Goal: Task Accomplishment & Management: Manage account settings

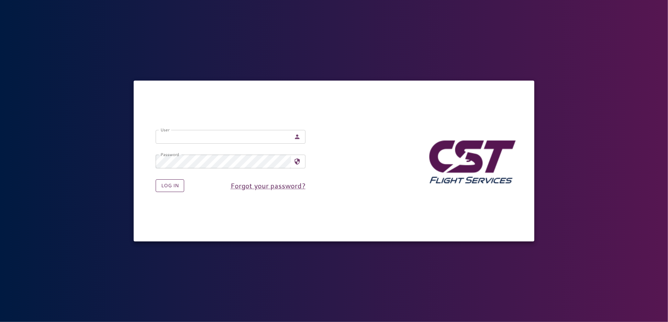
type input "**********"
click at [161, 186] on button "Log in" at bounding box center [170, 186] width 29 height 13
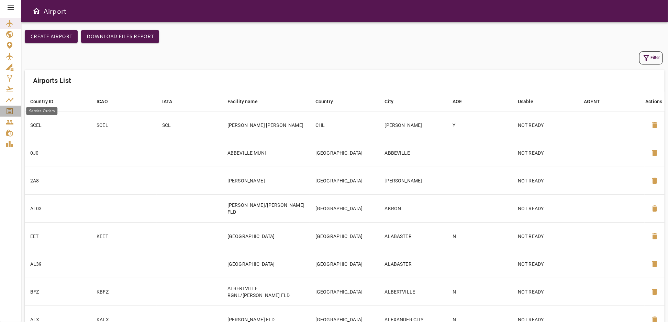
click at [11, 110] on icon "Service Orders" at bounding box center [10, 111] width 6 height 6
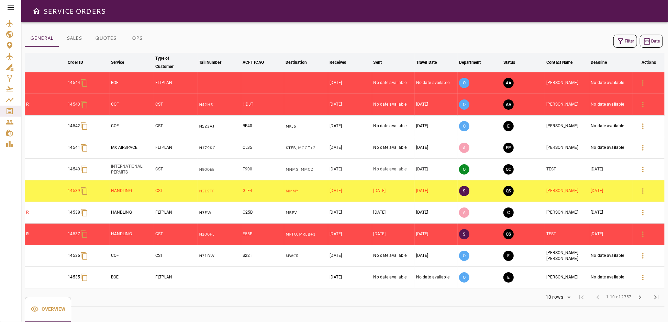
click at [630, 41] on button "Filter" at bounding box center [625, 41] width 24 height 13
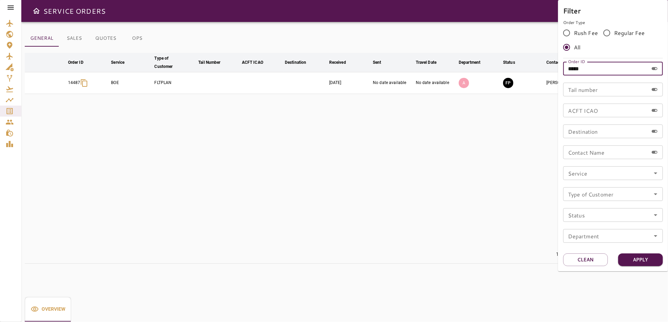
drag, startPoint x: 604, startPoint y: 69, endPoint x: 565, endPoint y: 75, distance: 38.9
click at [565, 75] on input "*****" at bounding box center [605, 69] width 85 height 14
type input "*****"
click at [631, 264] on button "Apply" at bounding box center [640, 260] width 45 height 13
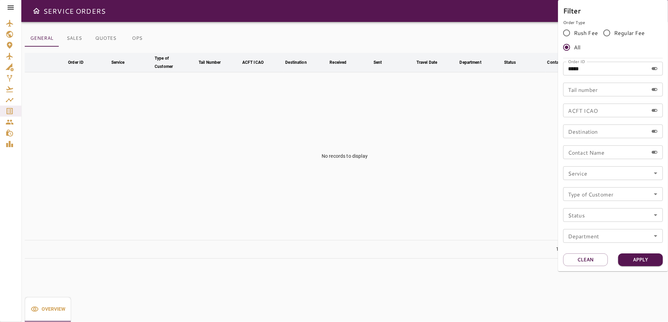
click at [409, 204] on div at bounding box center [334, 161] width 668 height 322
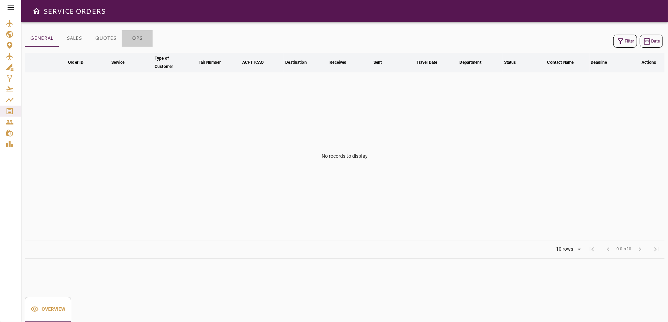
click at [133, 38] on button "OPS" at bounding box center [137, 38] width 31 height 16
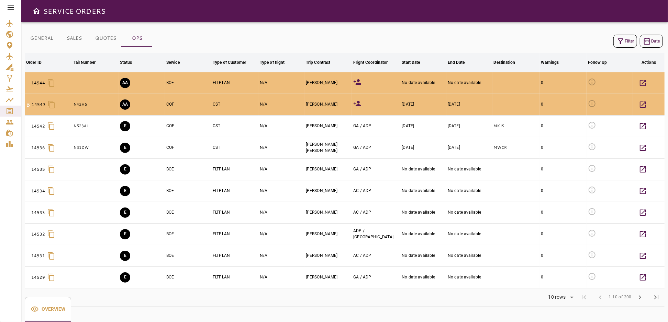
click at [49, 40] on button "GENERAL" at bounding box center [42, 38] width 34 height 16
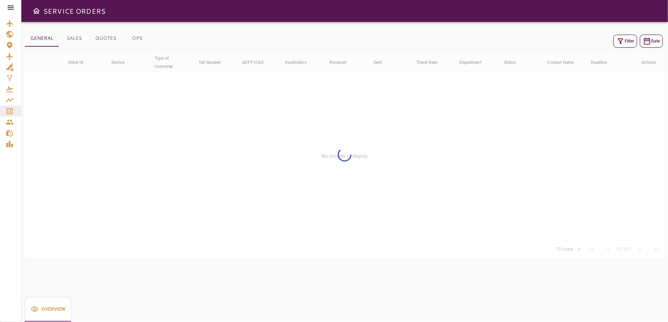
click at [629, 43] on button "Filter" at bounding box center [625, 41] width 24 height 13
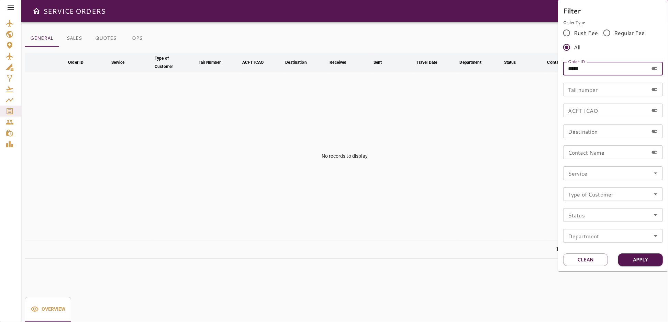
drag, startPoint x: 591, startPoint y: 71, endPoint x: 543, endPoint y: 72, distance: 47.8
click at [543, 72] on div "Filter Order Type Rush Fee Regular Fee All Order ID ***** Order ID Tail number …" at bounding box center [334, 161] width 668 height 322
click at [607, 93] on input "Tail number" at bounding box center [605, 90] width 85 height 14
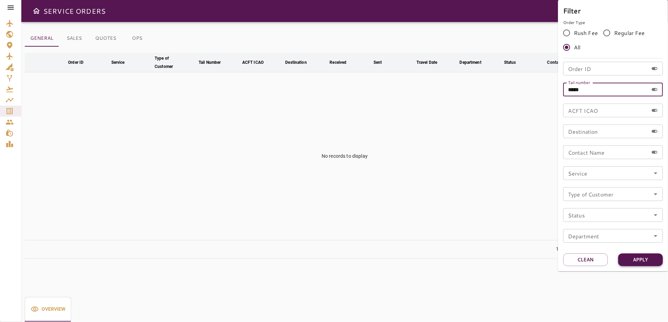
type input "*****"
click at [637, 259] on button "Apply" at bounding box center [640, 260] width 45 height 13
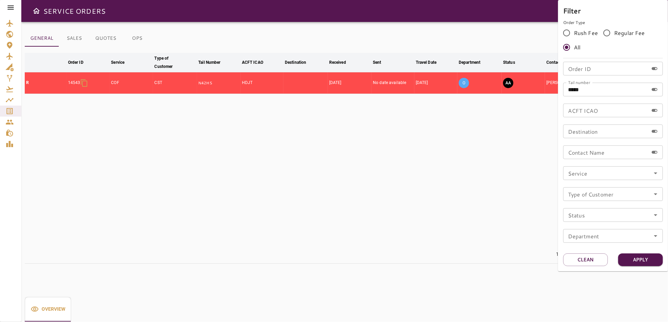
click at [457, 215] on div at bounding box center [334, 161] width 668 height 322
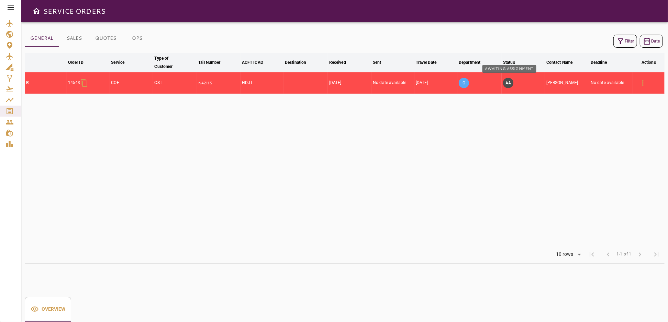
click at [511, 82] on button "AA" at bounding box center [508, 83] width 10 height 10
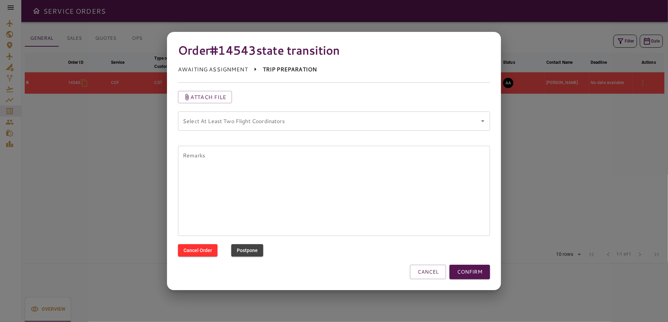
click at [354, 126] on coordinators "Select At Least Two Flight Coordinators" at bounding box center [328, 121] width 295 height 13
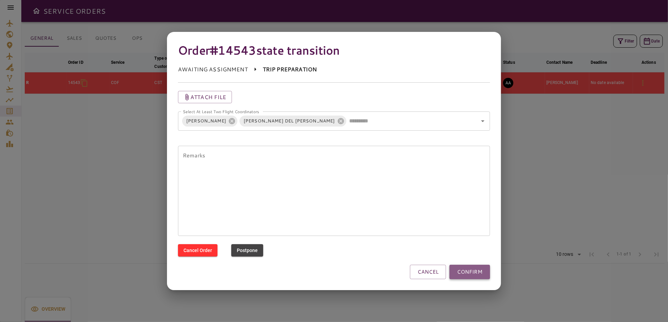
click at [471, 273] on button "CONFIRM" at bounding box center [469, 272] width 41 height 14
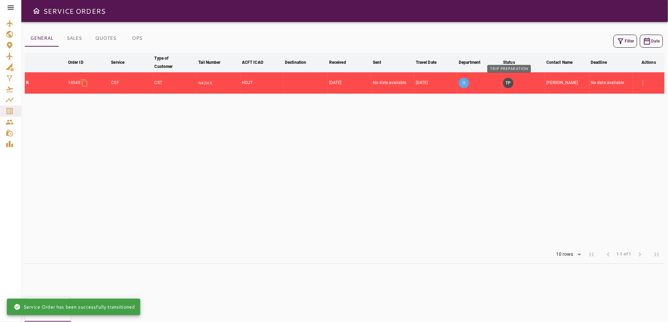
click at [509, 84] on button "TP" at bounding box center [508, 83] width 10 height 10
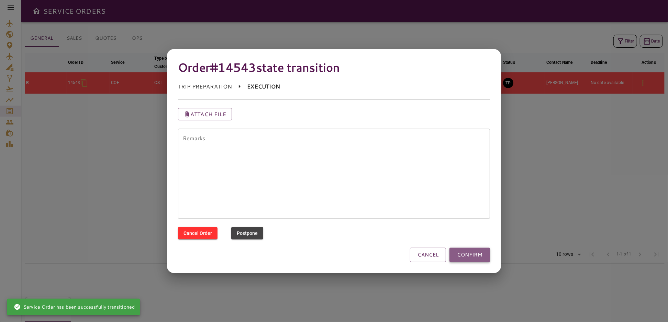
click at [462, 252] on button "CONFIRM" at bounding box center [469, 255] width 41 height 14
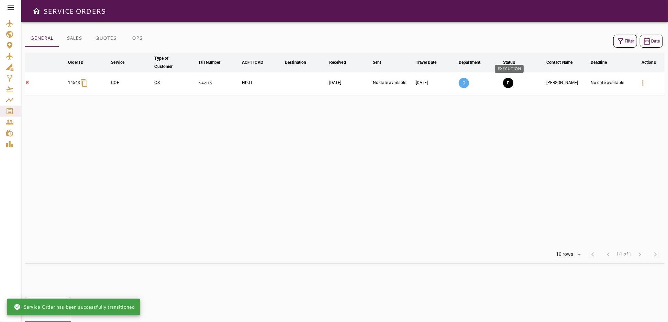
click at [507, 81] on button "E" at bounding box center [508, 83] width 10 height 10
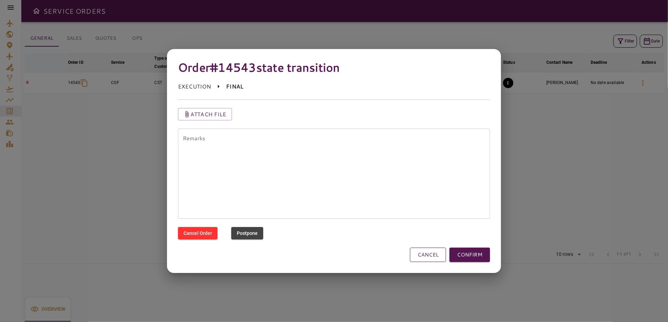
click at [429, 256] on button "CANCEL" at bounding box center [428, 255] width 36 height 14
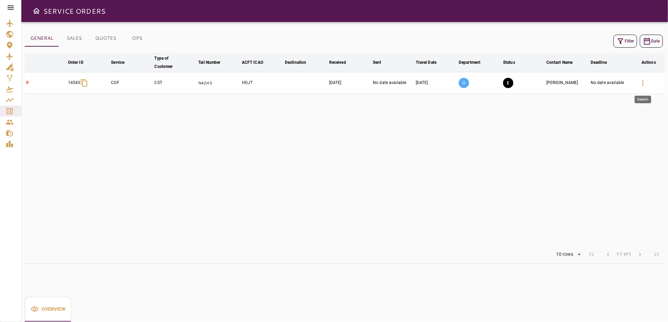
click at [640, 83] on icon "button" at bounding box center [642, 83] width 8 height 8
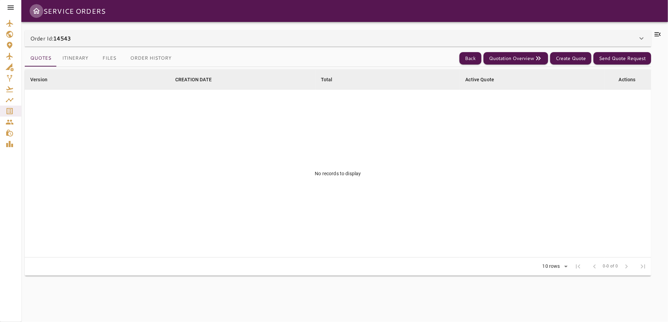
click at [36, 11] on icon "Open drawer" at bounding box center [36, 11] width 8 height 8
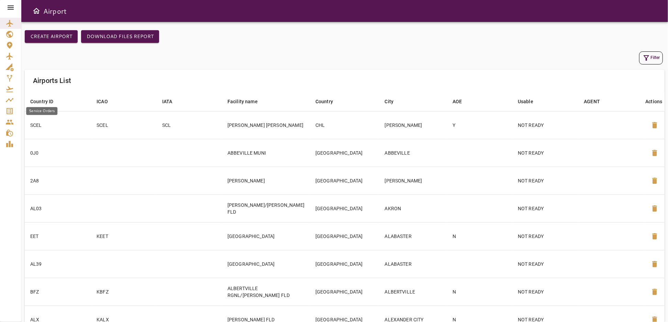
click at [6, 114] on icon "Service Orders" at bounding box center [9, 111] width 8 height 8
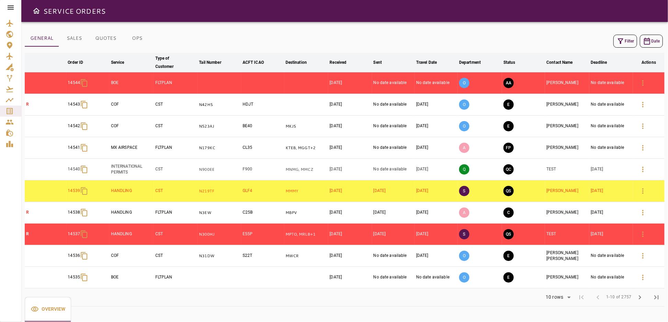
click at [9, 10] on icon at bounding box center [11, 7] width 8 height 8
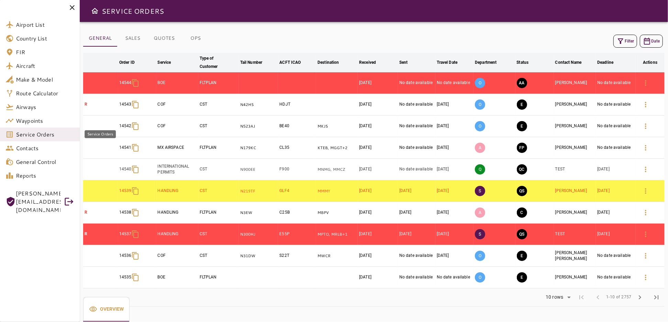
click at [27, 137] on span "Service Orders" at bounding box center [45, 135] width 58 height 8
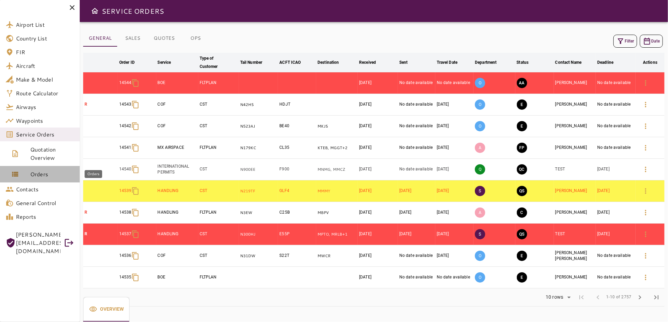
click at [38, 174] on span "Orders" at bounding box center [52, 174] width 44 height 8
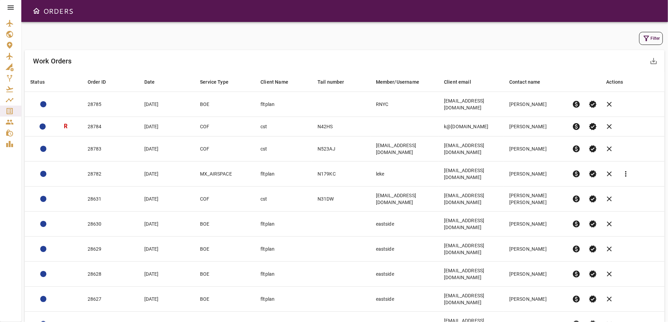
click at [648, 37] on icon "button" at bounding box center [646, 38] width 8 height 8
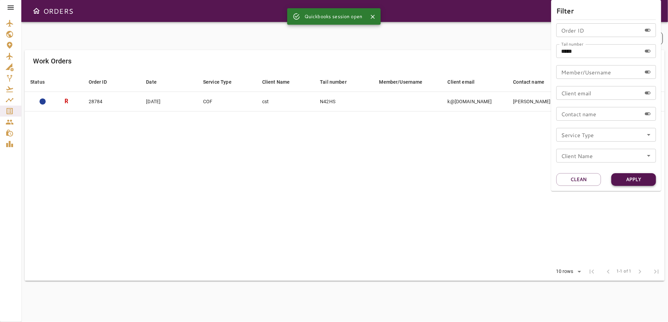
click at [631, 184] on button "Apply" at bounding box center [633, 179] width 45 height 13
click at [631, 181] on button "Apply" at bounding box center [633, 179] width 45 height 13
click at [477, 161] on div at bounding box center [334, 161] width 668 height 322
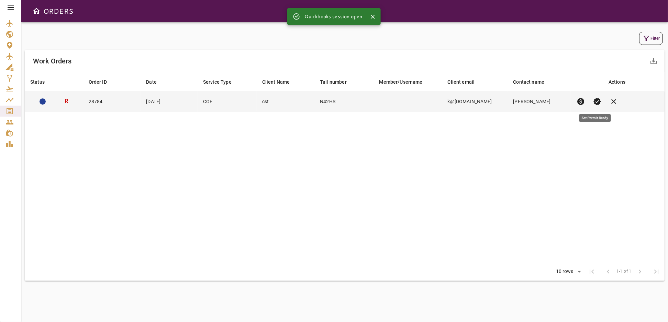
click at [594, 100] on span "verified" at bounding box center [597, 102] width 8 height 8
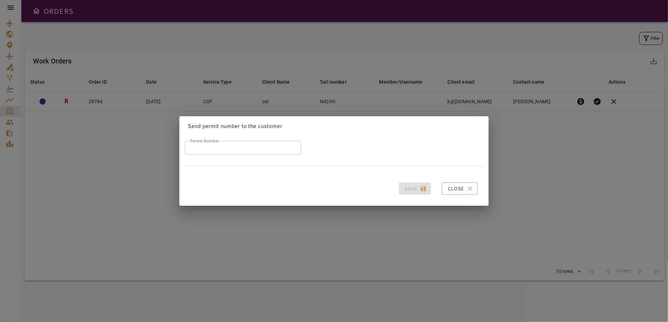
click at [257, 148] on input "Permit Number" at bounding box center [243, 148] width 116 height 14
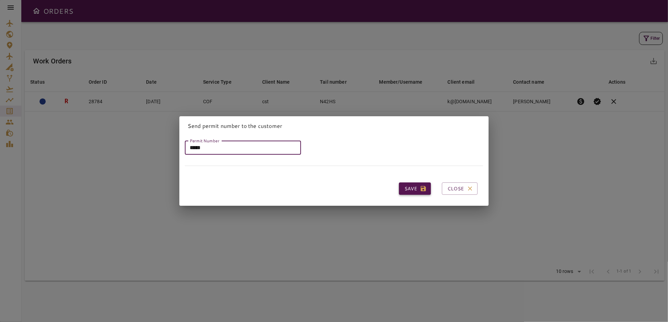
type input "*****"
click at [407, 185] on button "Save" at bounding box center [415, 189] width 32 height 13
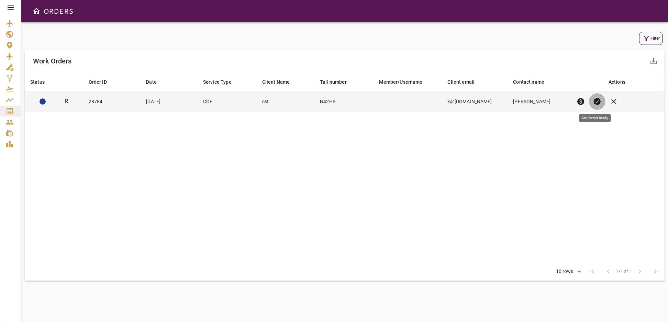
click at [595, 101] on span "verified" at bounding box center [597, 102] width 8 height 8
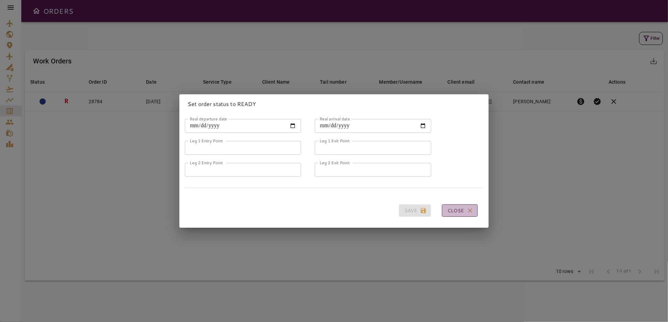
click at [466, 208] on icon "button" at bounding box center [469, 210] width 7 height 7
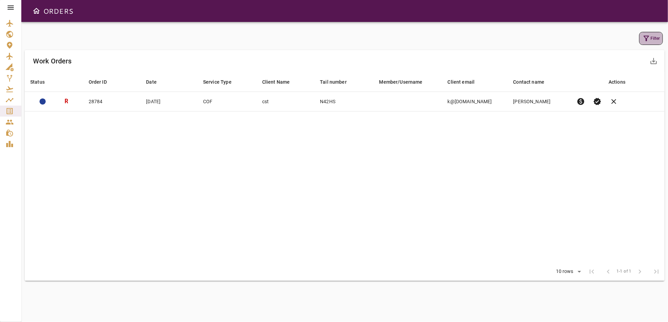
click at [646, 38] on icon "button" at bounding box center [646, 38] width 8 height 8
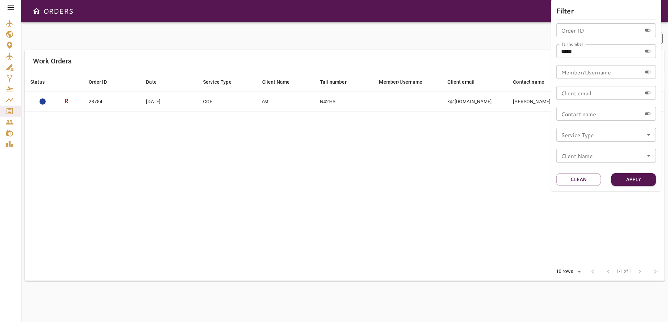
click at [581, 52] on input "*****" at bounding box center [598, 51] width 85 height 14
type input "******"
click at [631, 182] on button "Apply" at bounding box center [633, 179] width 45 height 13
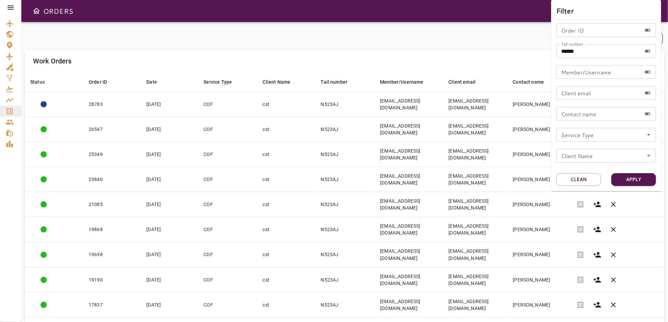
click at [421, 36] on div at bounding box center [334, 161] width 668 height 322
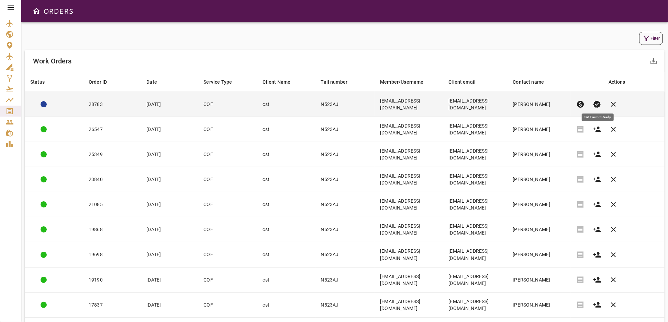
click at [597, 100] on span "verified" at bounding box center [597, 104] width 8 height 8
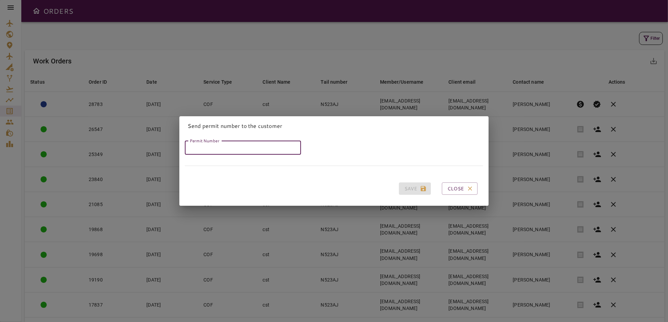
drag, startPoint x: 259, startPoint y: 146, endPoint x: 255, endPoint y: 150, distance: 5.6
click at [259, 146] on input "Permit Number" at bounding box center [243, 148] width 116 height 14
type input "*****"
click at [404, 185] on button "Save" at bounding box center [415, 189] width 32 height 13
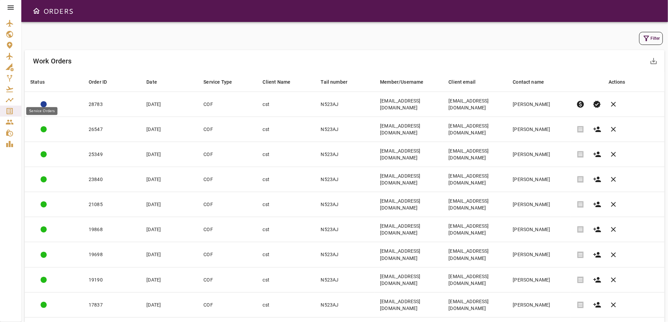
click at [8, 112] on icon "Service Orders" at bounding box center [9, 111] width 8 height 8
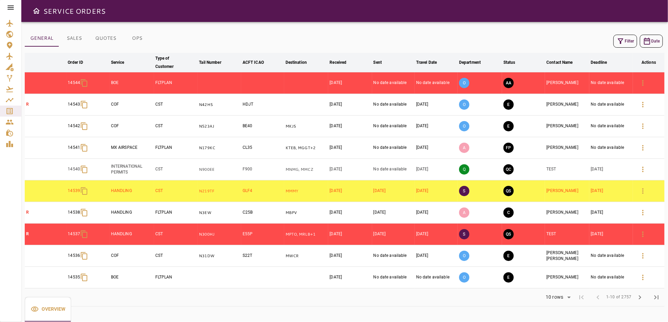
click at [623, 38] on icon "button" at bounding box center [620, 41] width 8 height 8
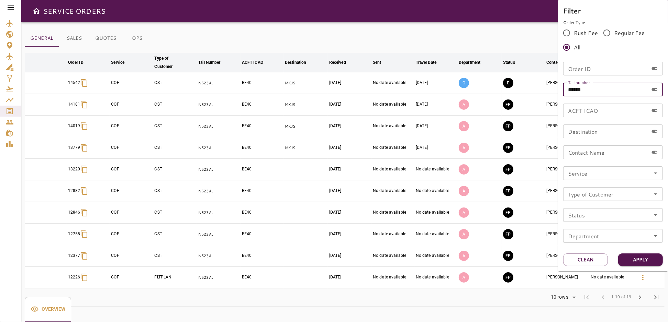
drag, startPoint x: 586, startPoint y: 90, endPoint x: 554, endPoint y: 96, distance: 32.4
click at [554, 96] on div "Filter Order Type Rush Fee Regular Fee All Order ID Order ID Tail number ******…" at bounding box center [334, 161] width 668 height 322
click at [592, 69] on input "Order ID" at bounding box center [605, 69] width 85 height 14
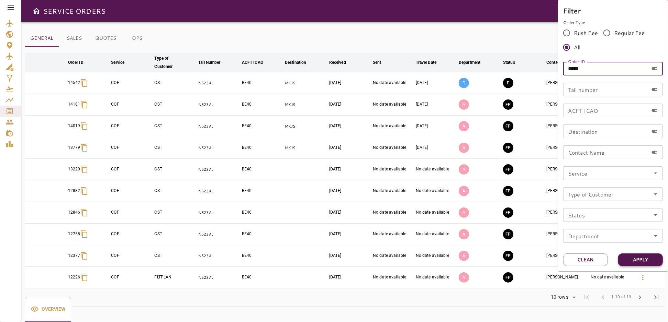
type input "*****"
click at [635, 262] on button "Apply" at bounding box center [640, 260] width 45 height 13
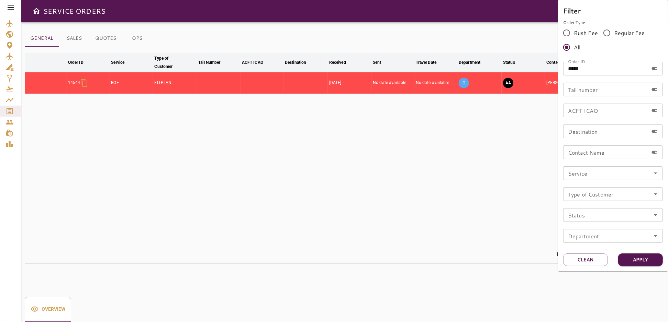
click at [483, 195] on div at bounding box center [334, 161] width 668 height 322
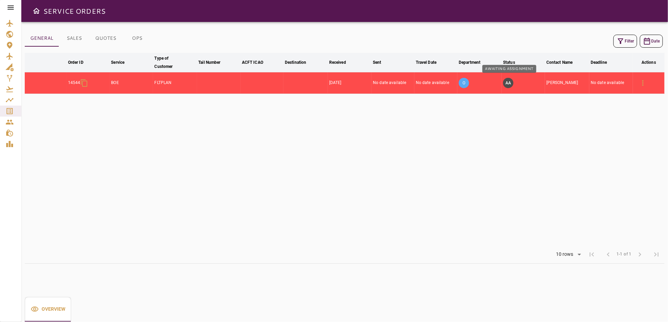
click at [506, 80] on button "AA" at bounding box center [508, 83] width 10 height 10
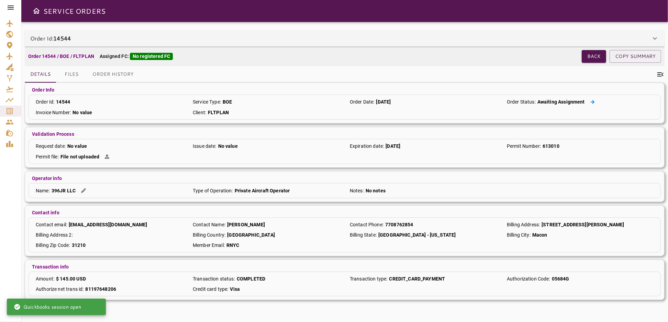
click at [591, 101] on icon at bounding box center [592, 102] width 4 height 4
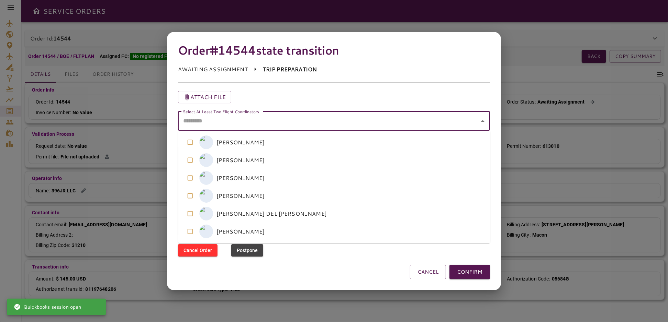
click at [386, 122] on coordinators "Select At Least Two Flight Coordinators" at bounding box center [328, 121] width 295 height 13
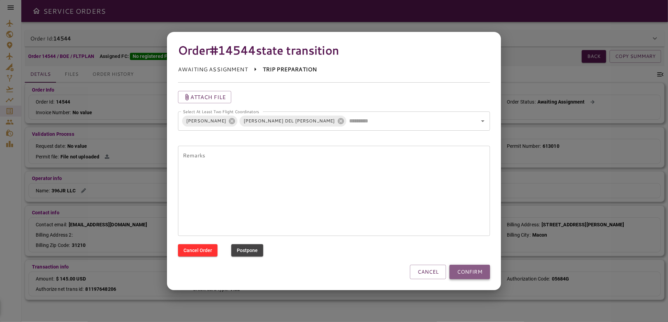
click at [478, 270] on button "CONFIRM" at bounding box center [469, 272] width 41 height 14
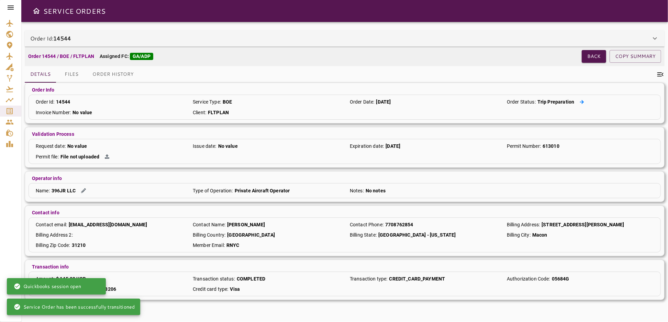
click at [579, 100] on icon at bounding box center [581, 102] width 4 height 4
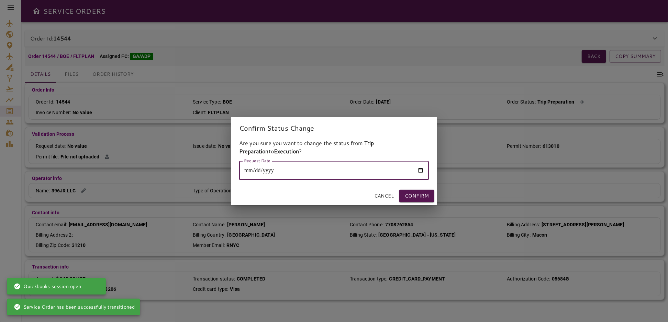
click at [421, 168] on input "Request Date" at bounding box center [334, 170] width 190 height 19
type input "**********"
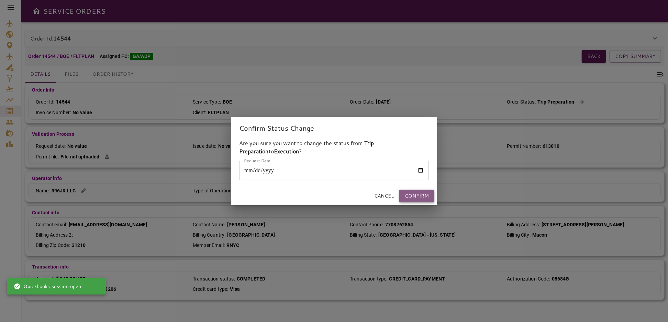
click at [410, 194] on button "Confirm" at bounding box center [416, 196] width 35 height 13
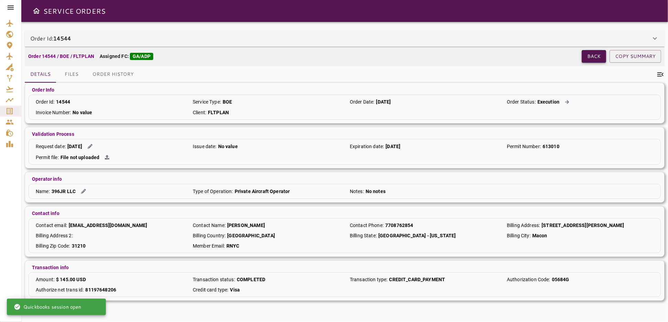
click at [587, 57] on button "Back" at bounding box center [593, 56] width 24 height 13
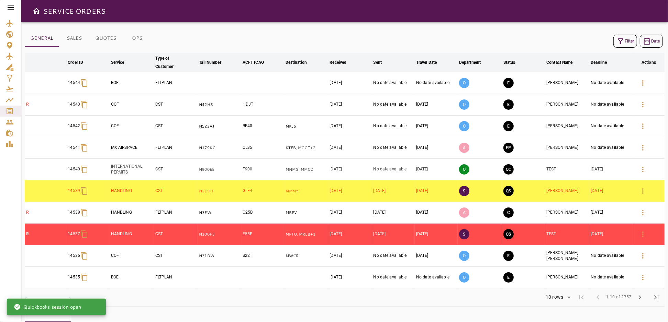
click at [616, 44] on button "Filter" at bounding box center [625, 41] width 24 height 13
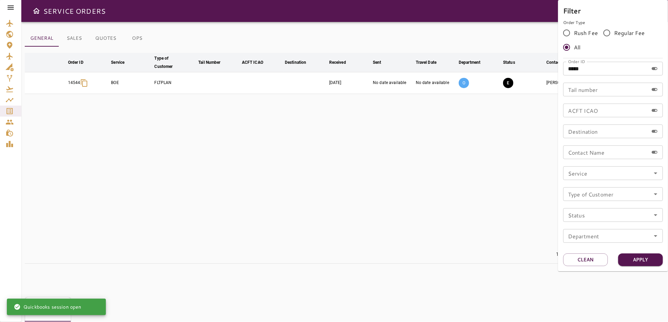
click at [460, 191] on div at bounding box center [334, 161] width 668 height 322
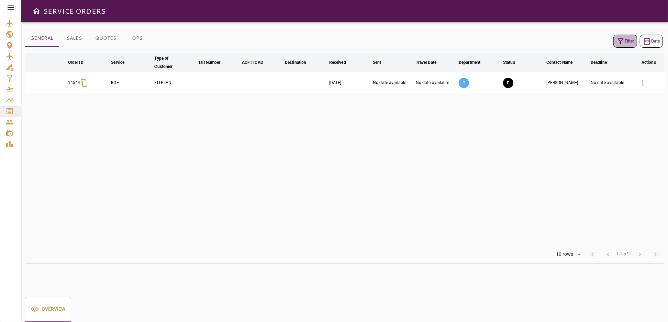
click at [626, 42] on button "Filter" at bounding box center [625, 41] width 24 height 13
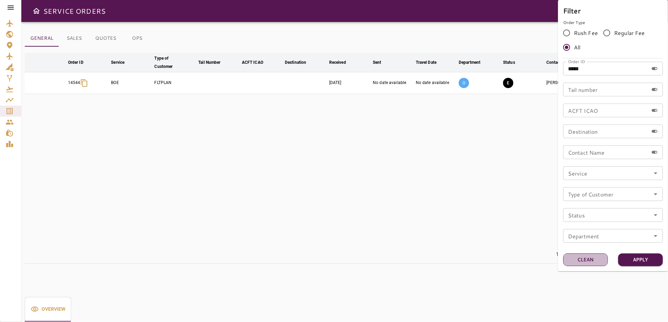
click at [579, 259] on button "Clean" at bounding box center [585, 260] width 45 height 13
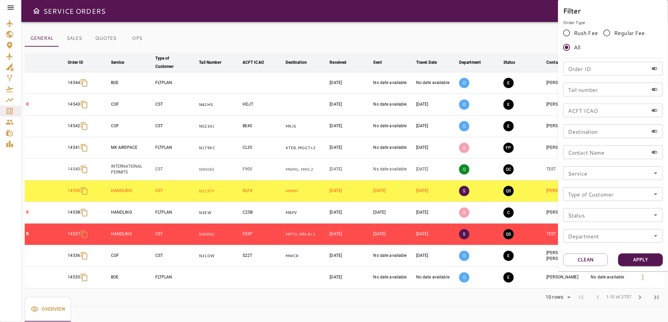
click at [502, 38] on div at bounding box center [334, 161] width 668 height 322
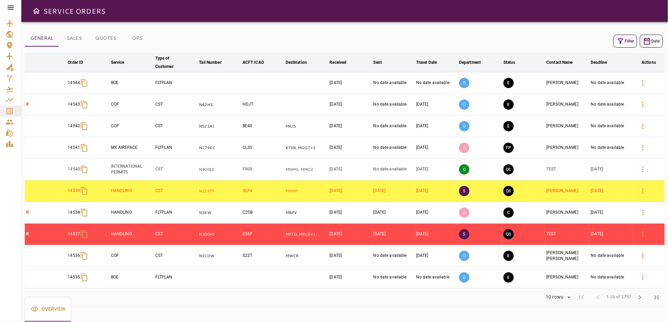
click at [138, 39] on button "OPS" at bounding box center [137, 38] width 31 height 16
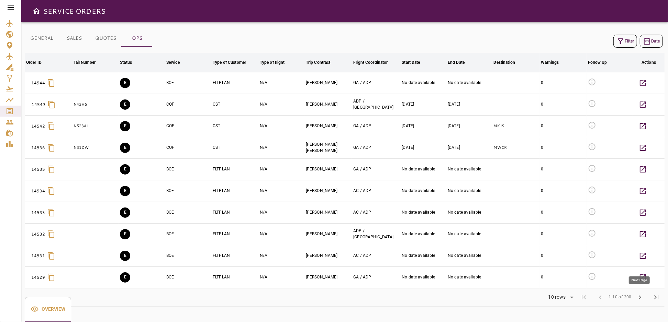
click at [640, 298] on span "chevron_right" at bounding box center [639, 298] width 8 height 8
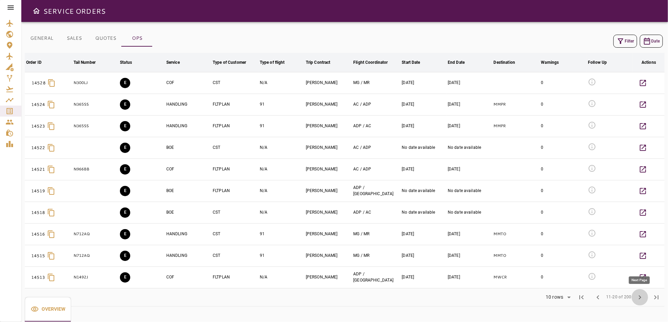
click at [640, 298] on span "chevron_right" at bounding box center [639, 298] width 8 height 8
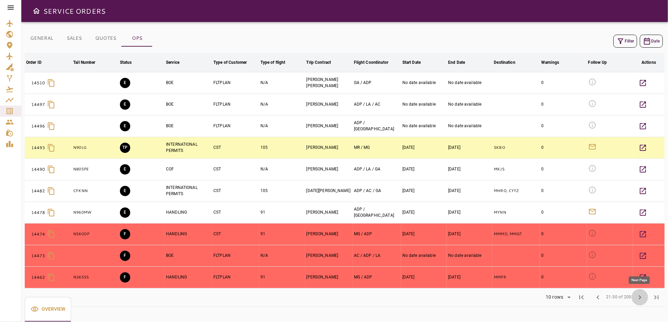
click at [638, 295] on span "chevron_right" at bounding box center [639, 298] width 8 height 8
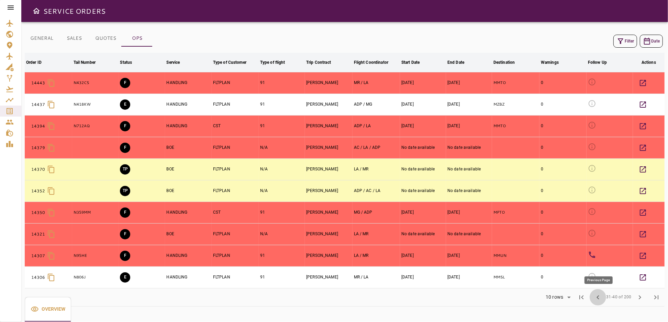
click at [598, 296] on span "chevron_left" at bounding box center [597, 298] width 8 height 8
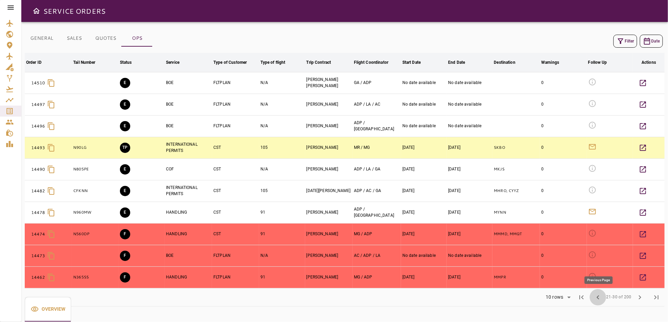
click at [598, 296] on span "chevron_left" at bounding box center [597, 298] width 8 height 8
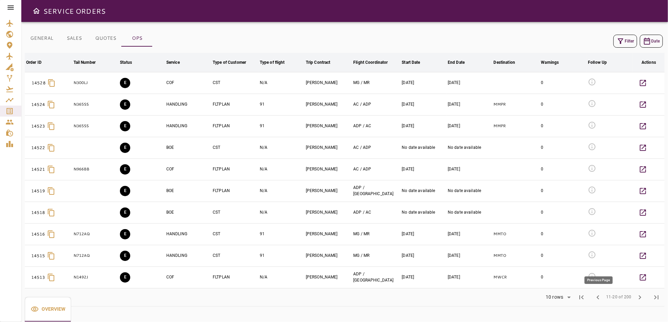
click at [598, 296] on span "chevron_left" at bounding box center [597, 298] width 8 height 8
